Goal: Task Accomplishment & Management: Use online tool/utility

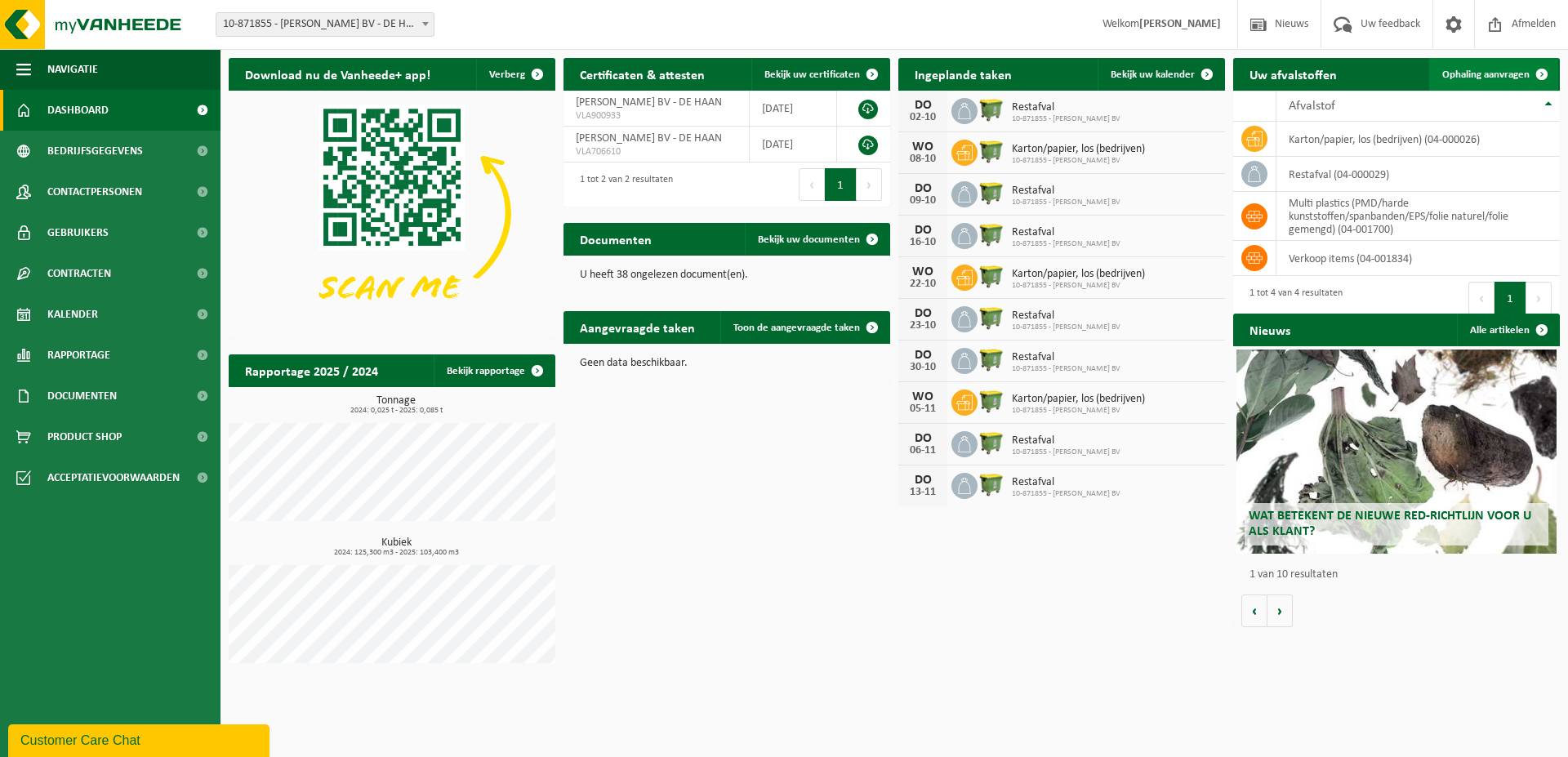
click at [1477, 72] on span "Ophaling aanvragen" at bounding box center [1486, 74] width 87 height 11
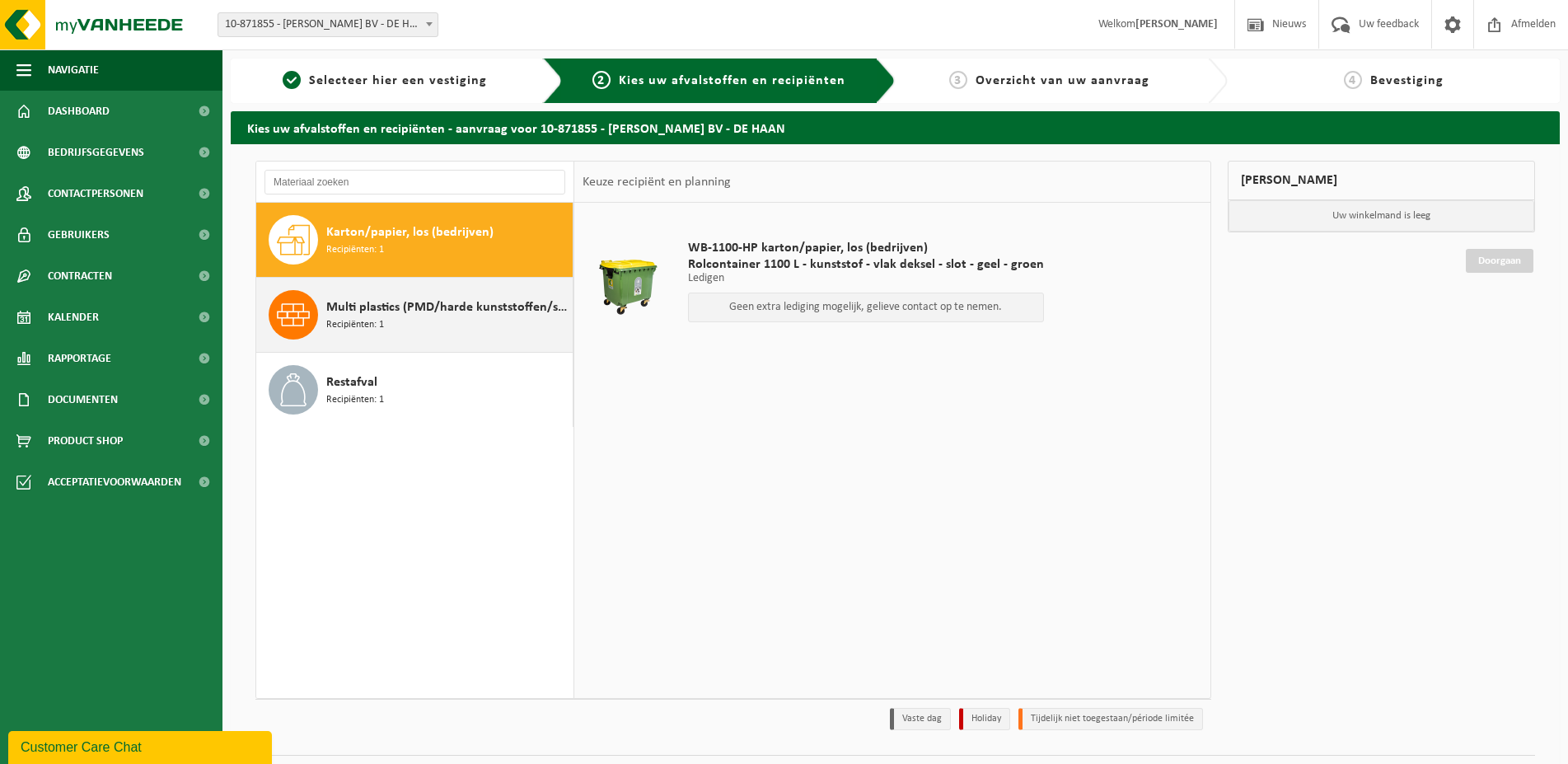
click at [382, 313] on span "Multi plastics (PMD/harde kunststoffen/spanbanden/EPS/folie naturel/folie gemen…" at bounding box center [447, 308] width 242 height 20
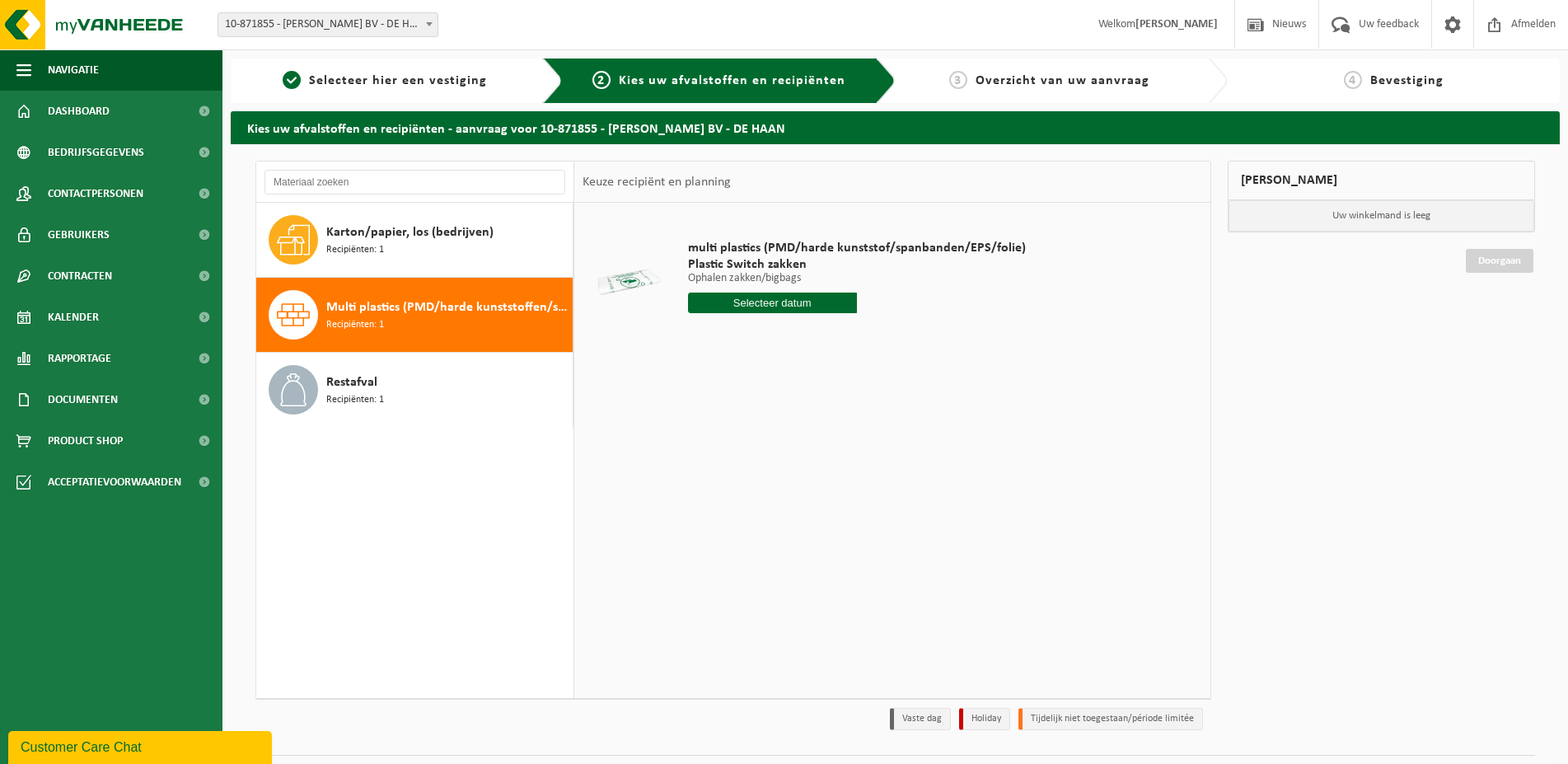
click at [730, 302] on input "text" at bounding box center [772, 303] width 169 height 21
click at [787, 392] on div "2" at bounding box center [790, 396] width 29 height 26
type input "Van 2025-10-02"
click at [688, 322] on input "1" at bounding box center [772, 332] width 169 height 21
type input "7"
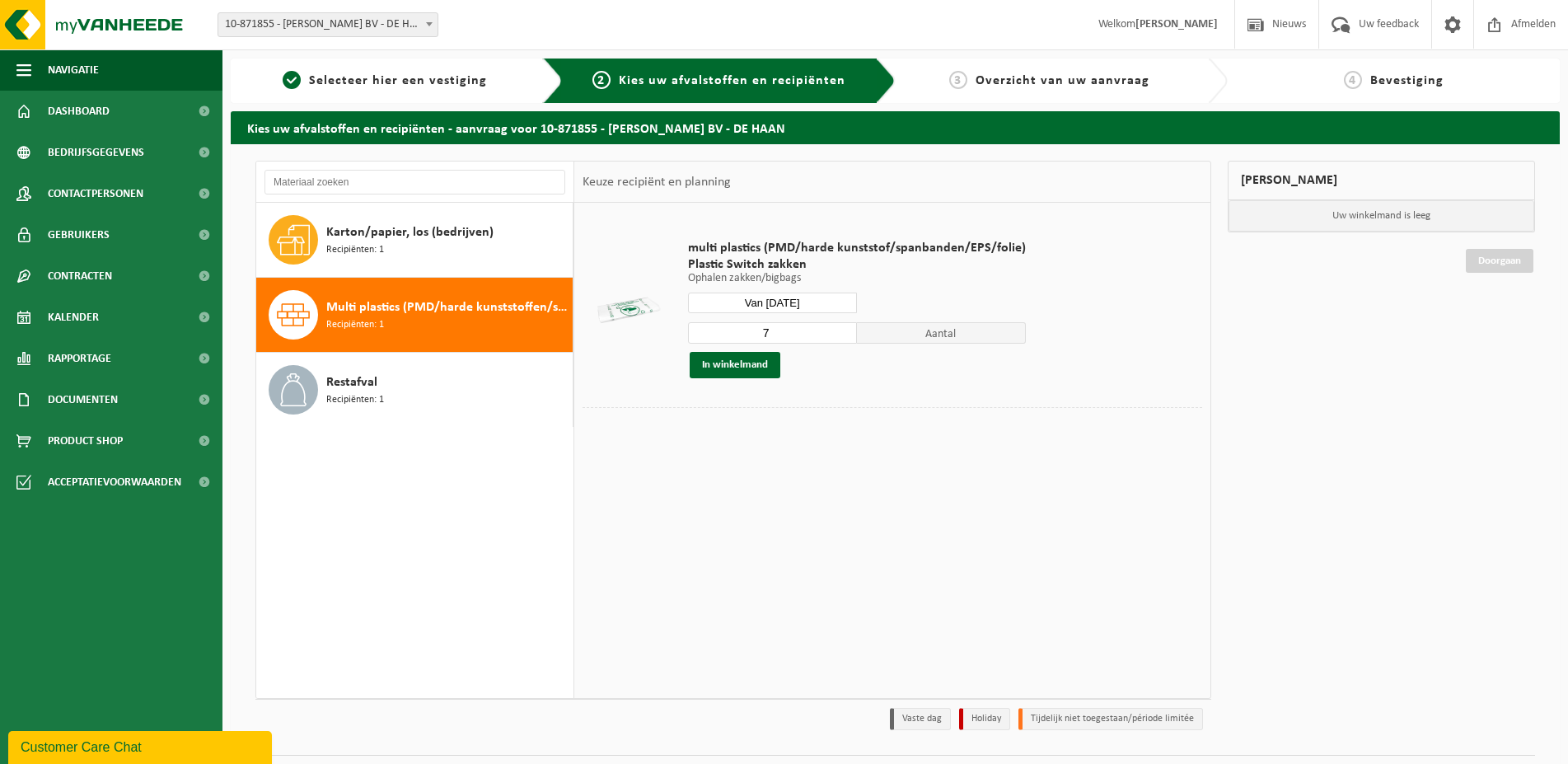
click at [801, 455] on table "multi plastics (PMD/harde kunststof/spanbanden/EPS/folie) Plastic Switch zakken…" at bounding box center [892, 330] width 636 height 255
click at [728, 366] on button "In winkelmand" at bounding box center [735, 365] width 91 height 26
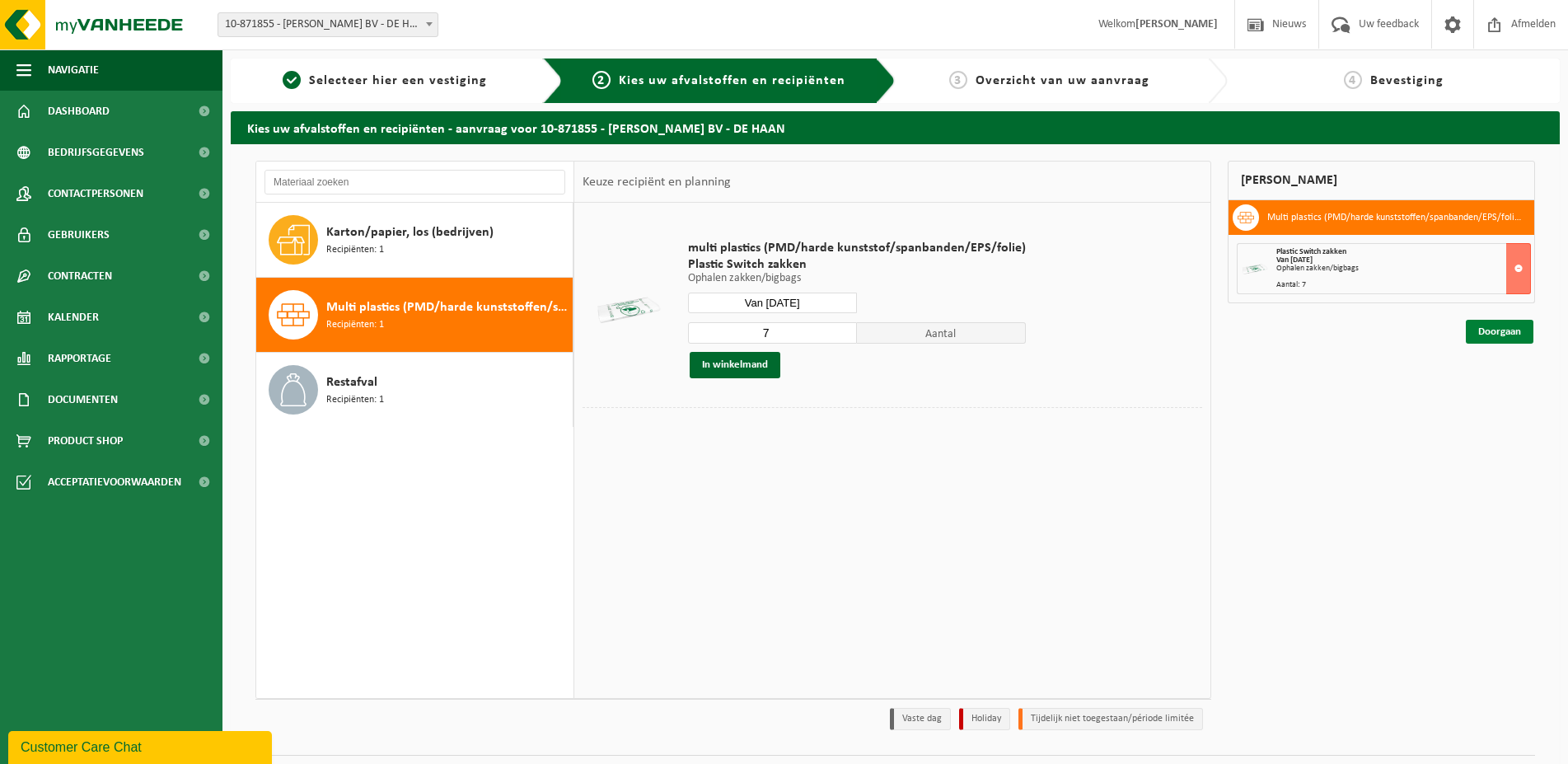
click at [1504, 330] on link "Doorgaan" at bounding box center [1500, 332] width 68 height 24
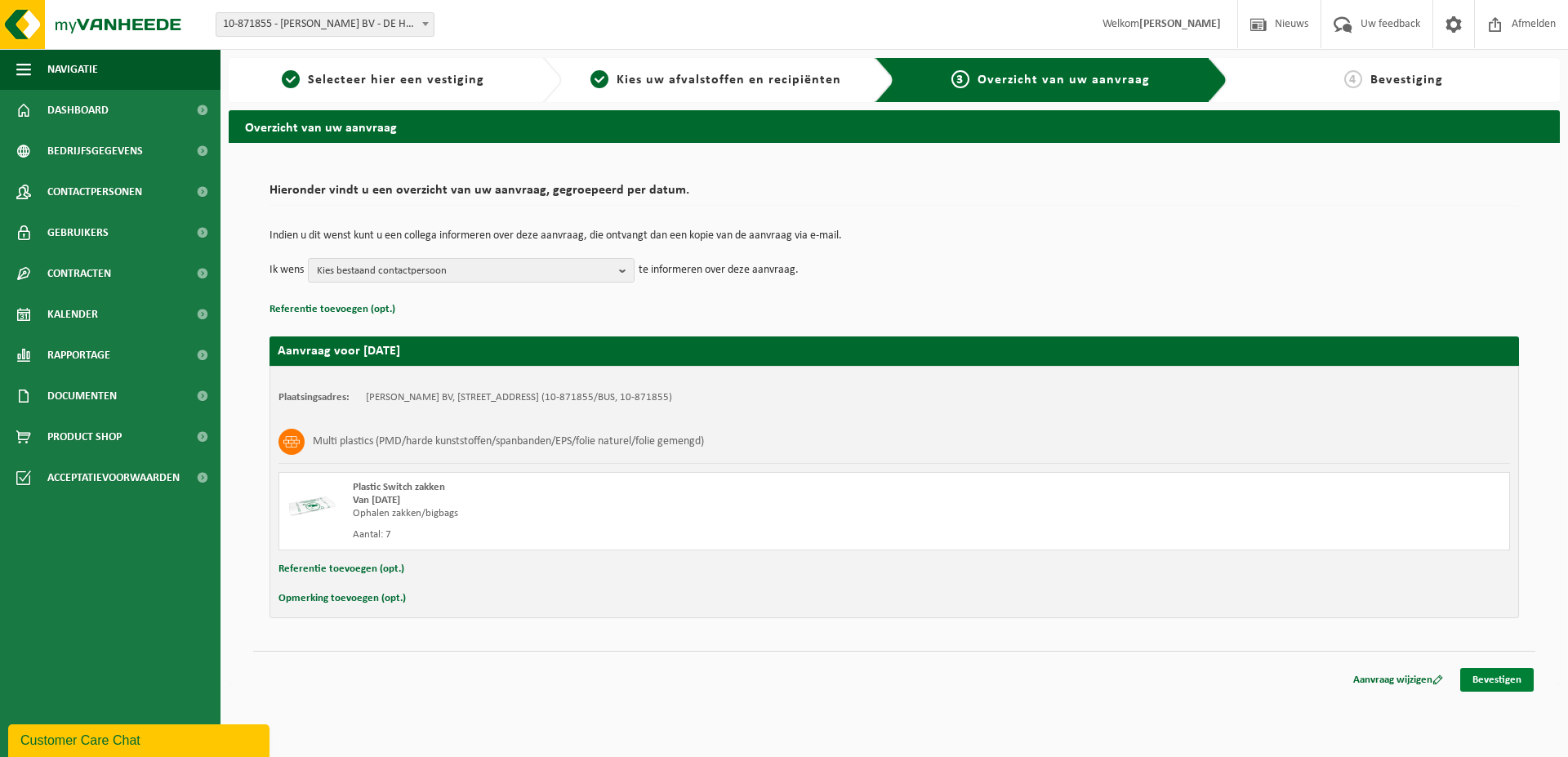
click at [1494, 676] on link "Bevestigen" at bounding box center [1498, 680] width 73 height 24
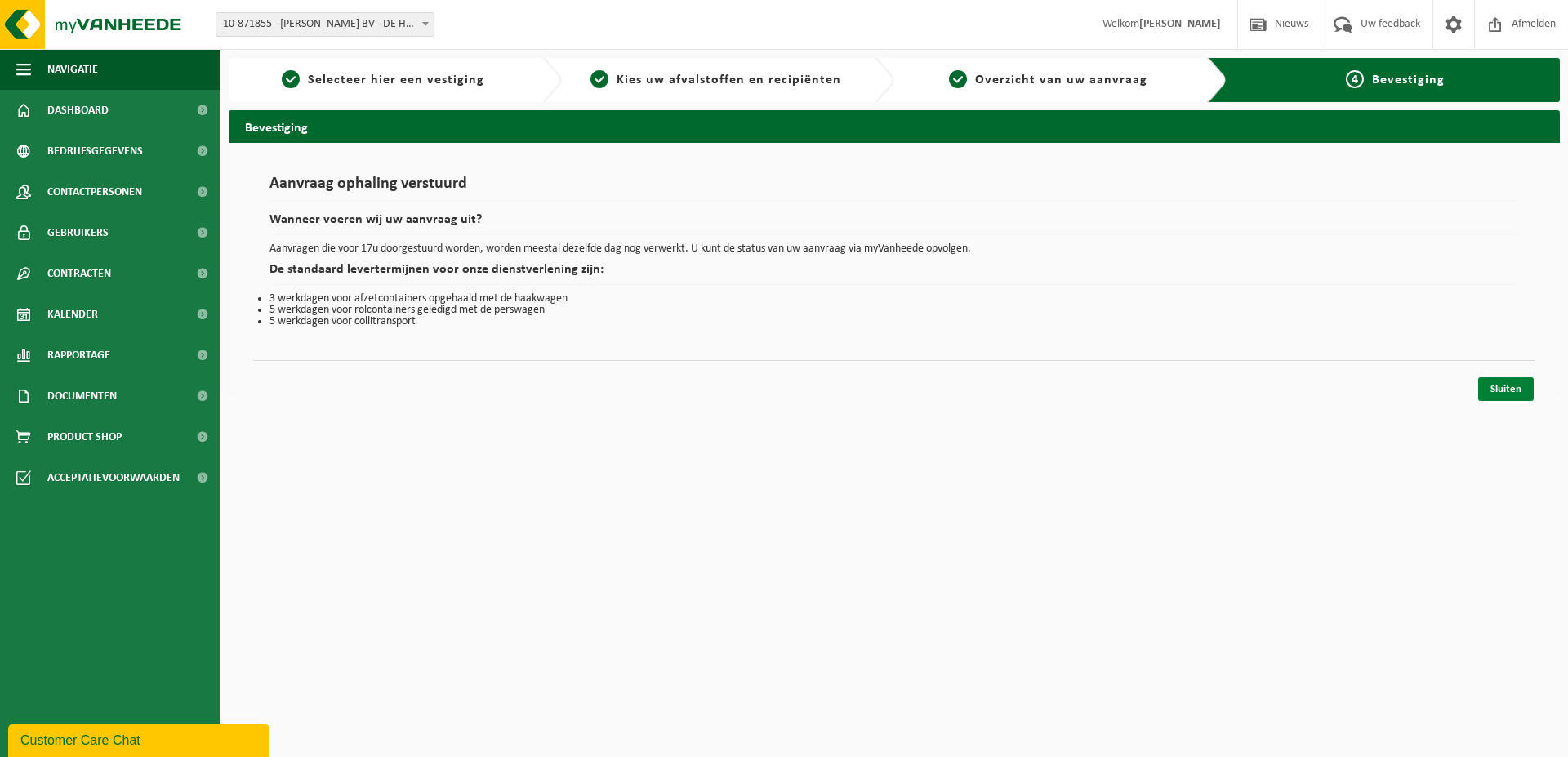
click at [1503, 389] on link "Sluiten" at bounding box center [1507, 389] width 56 height 24
